Goal: Task Accomplishment & Management: Manage account settings

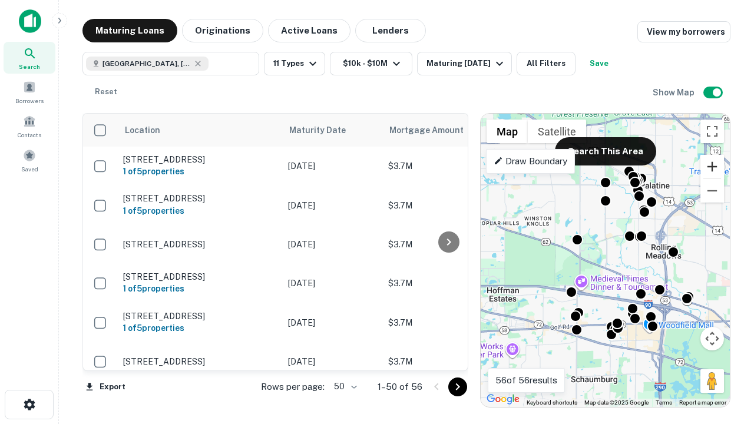
click at [712, 167] on button "Zoom in" at bounding box center [713, 167] width 24 height 24
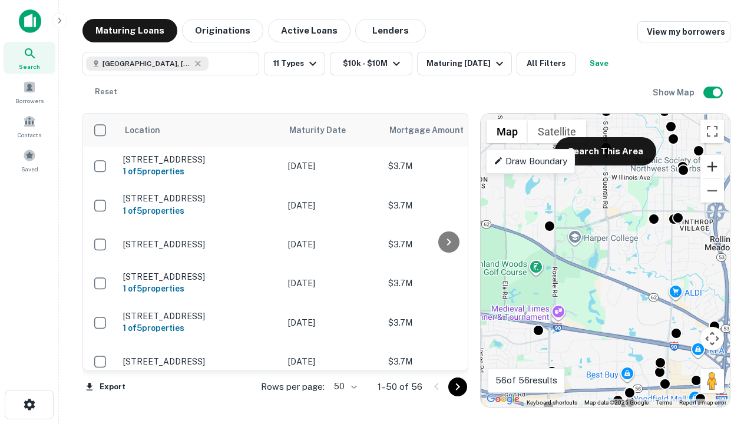
click at [712, 167] on button "Zoom in" at bounding box center [713, 167] width 24 height 24
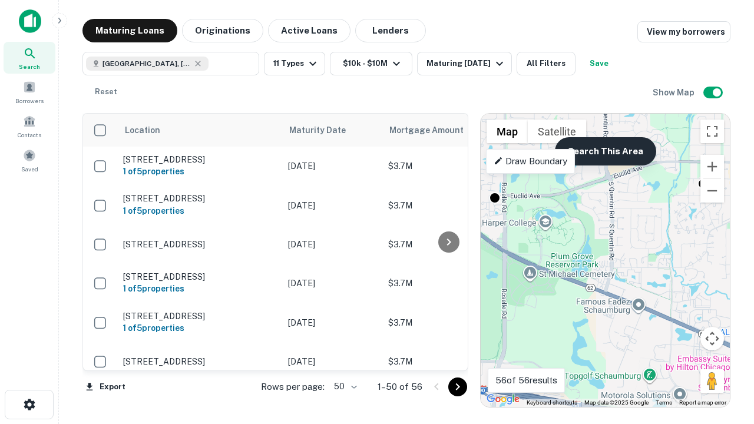
click at [605, 151] on button "Search This Area" at bounding box center [605, 151] width 101 height 28
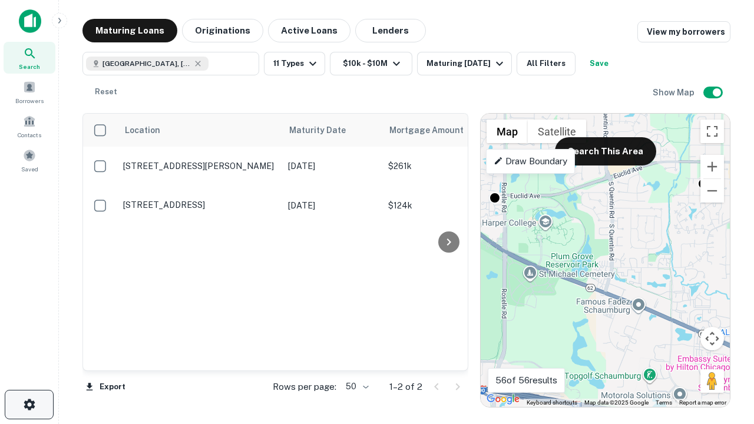
click at [29, 405] on icon "button" at bounding box center [29, 405] width 14 height 14
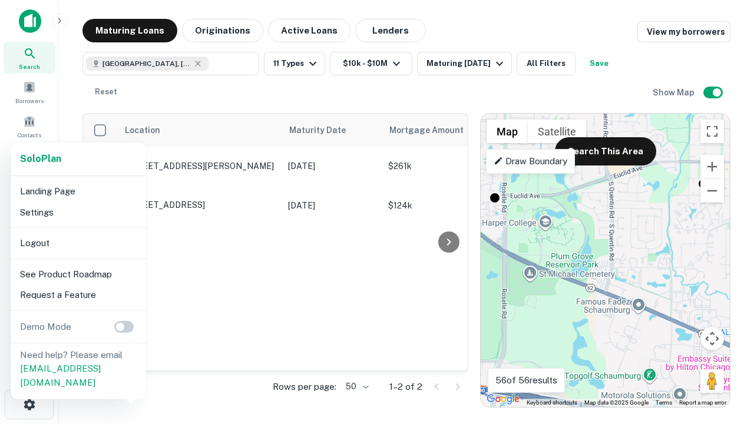
click at [78, 243] on li "Logout" at bounding box center [78, 243] width 126 height 21
